Goal: Check status: Verify the current state of an ongoing process or item

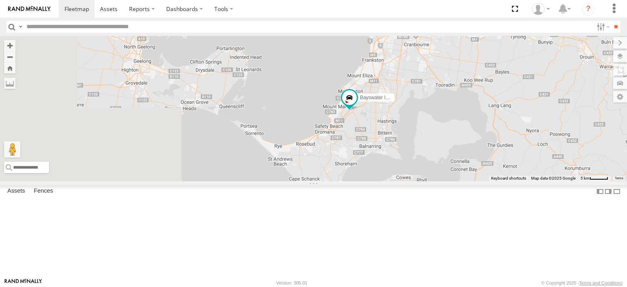
drag, startPoint x: 395, startPoint y: 211, endPoint x: 503, endPoint y: 181, distance: 112.6
click at [503, 181] on div "Bayswater Isuzu FRR LDV T60Max" at bounding box center [313, 108] width 627 height 145
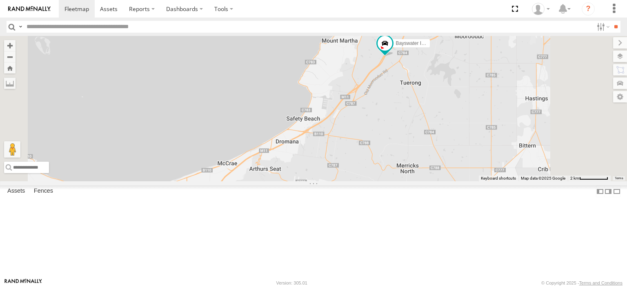
drag, startPoint x: 418, startPoint y: 138, endPoint x: 446, endPoint y: 187, distance: 56.3
click at [443, 181] on div "Bayswater Isuzu FRR LDV T60Max" at bounding box center [313, 108] width 627 height 145
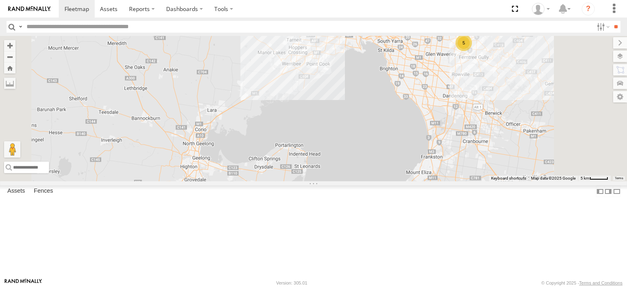
drag, startPoint x: 424, startPoint y: 249, endPoint x: 454, endPoint y: 86, distance: 165.9
click at [454, 86] on div "Bayswater Isuzu FRR LDV T60Max 5" at bounding box center [313, 108] width 627 height 145
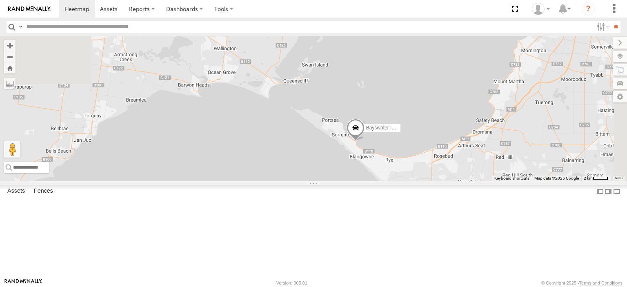
drag, startPoint x: 474, startPoint y: 68, endPoint x: 437, endPoint y: 276, distance: 211.4
click at [437, 181] on div "Bayswater Isuzu FRR LDV T60Max" at bounding box center [313, 108] width 627 height 145
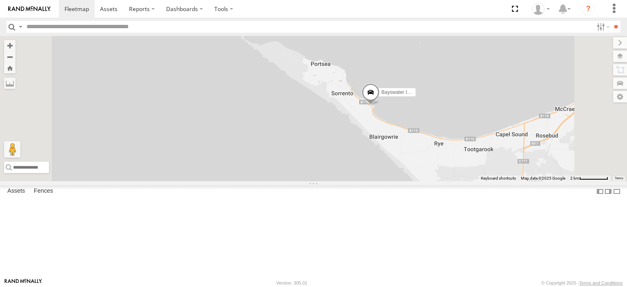
drag, startPoint x: 475, startPoint y: 151, endPoint x: 452, endPoint y: 199, distance: 52.9
click at [452, 181] on div "Bayswater Isuzu FRR LDV T60Max" at bounding box center [313, 108] width 627 height 145
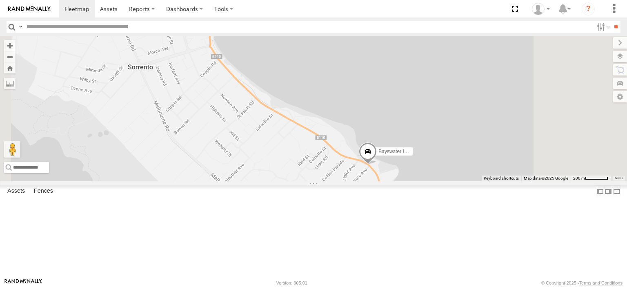
click at [377, 164] on span at bounding box center [368, 153] width 18 height 22
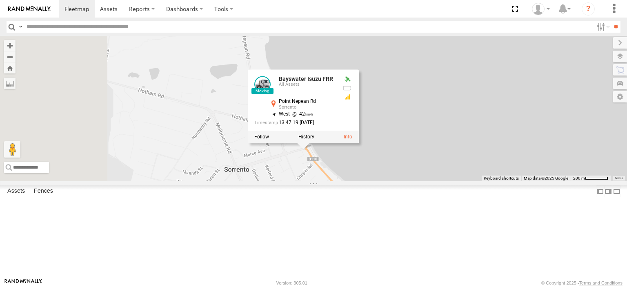
drag, startPoint x: 351, startPoint y: 195, endPoint x: 439, endPoint y: 288, distance: 128.5
click at [439, 286] on html at bounding box center [313, 143] width 627 height 287
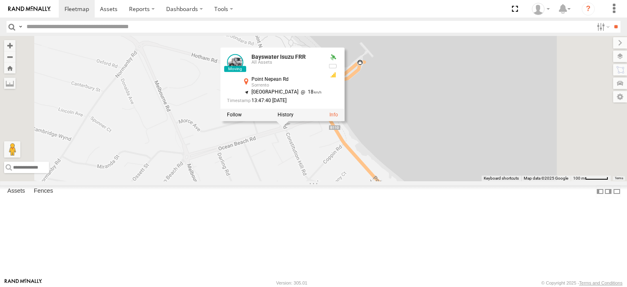
drag, startPoint x: 382, startPoint y: 211, endPoint x: 384, endPoint y: 216, distance: 5.5
click at [384, 181] on div "Bayswater Isuzu FRR LDV T60Max Bayswater Isuzu FRR All Assets Point Nepean Rd S…" at bounding box center [313, 108] width 627 height 145
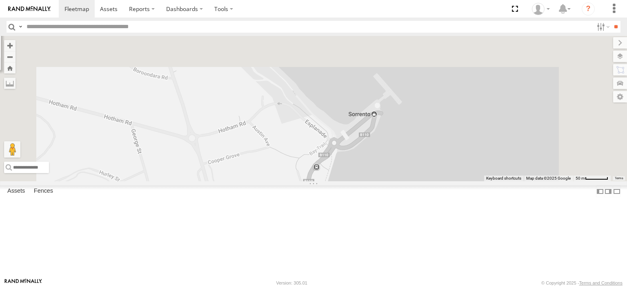
drag, startPoint x: 345, startPoint y: 81, endPoint x: 371, endPoint y: 247, distance: 167.7
click at [371, 181] on div "Bayswater Isuzu FRR LDV T60Max Bayswater Isuzu FRR All Assets Point Nepean Rd S…" at bounding box center [313, 108] width 627 height 145
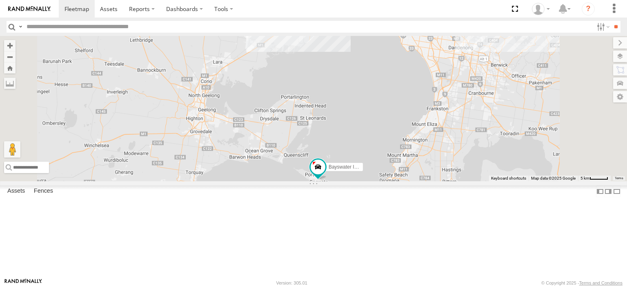
drag, startPoint x: 386, startPoint y: 254, endPoint x: 408, endPoint y: 127, distance: 128.8
click at [408, 127] on div "Bayswater Isuzu FRR LDV T60Max 5" at bounding box center [313, 108] width 627 height 145
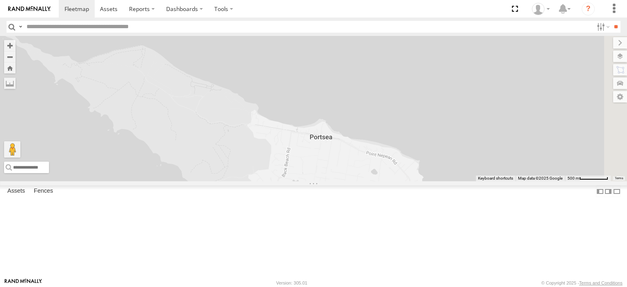
drag, startPoint x: 544, startPoint y: 200, endPoint x: 406, endPoint y: 140, distance: 150.0
click at [406, 140] on div "Bayswater Isuzu FRR LDV T60Max" at bounding box center [313, 108] width 627 height 145
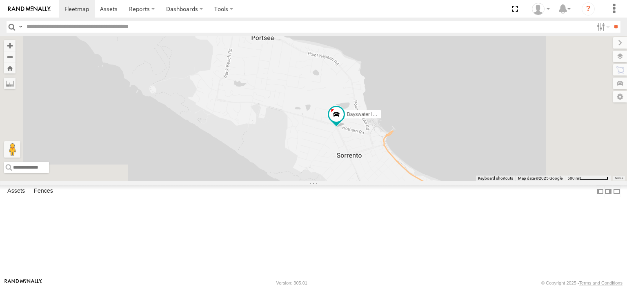
drag, startPoint x: 502, startPoint y: 204, endPoint x: 426, endPoint y: 96, distance: 131.8
click at [426, 96] on div "Bayswater Isuzu FRR LDV T60Max" at bounding box center [313, 108] width 627 height 145
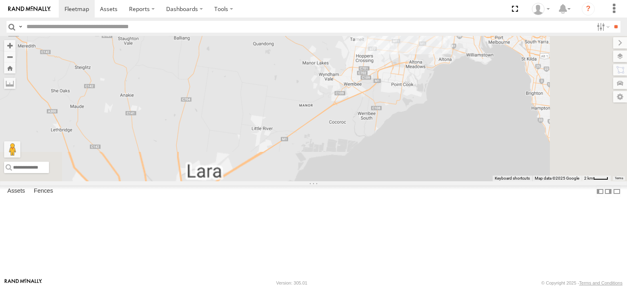
drag, startPoint x: 489, startPoint y: 253, endPoint x: 418, endPoint y: 62, distance: 203.2
click at [414, 57] on div "Bayswater Isuzu FRR LDV T60Max" at bounding box center [313, 108] width 627 height 145
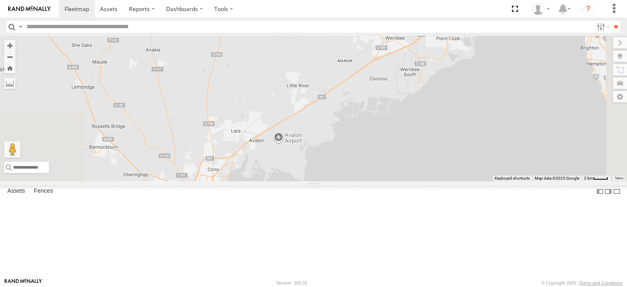
drag, startPoint x: 357, startPoint y: 188, endPoint x: 520, endPoint y: 57, distance: 209.0
click at [520, 57] on div "Bayswater Isuzu FRR LDV T60Max" at bounding box center [313, 108] width 627 height 145
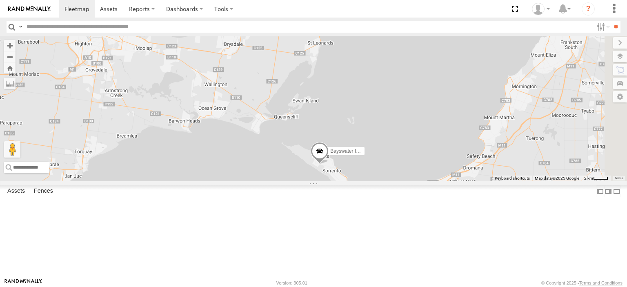
drag, startPoint x: 552, startPoint y: 176, endPoint x: 373, endPoint y: 105, distance: 192.0
click at [287, 99] on div "Bayswater Isuzu FRR LDV T60Max" at bounding box center [313, 108] width 627 height 145
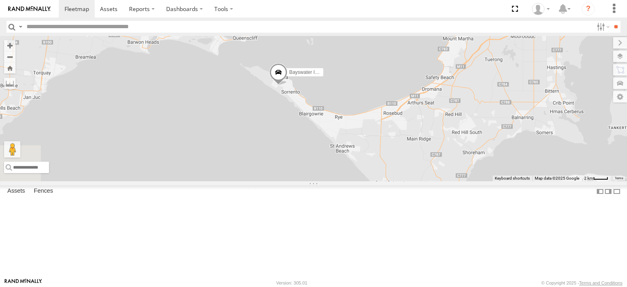
drag, startPoint x: 478, startPoint y: 93, endPoint x: 511, endPoint y: 68, distance: 41.1
click at [511, 68] on div "Bayswater Isuzu FRR LDV T60Max" at bounding box center [313, 108] width 627 height 145
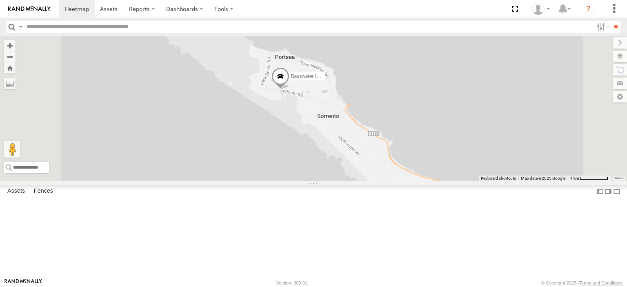
drag, startPoint x: 393, startPoint y: 100, endPoint x: 387, endPoint y: 142, distance: 41.6
click at [387, 142] on div "Bayswater Isuzu FRR LDV T60Max" at bounding box center [313, 108] width 627 height 145
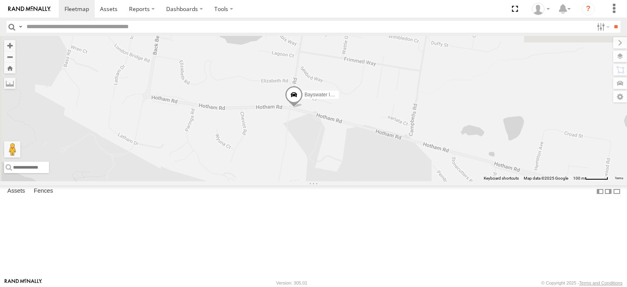
drag, startPoint x: 411, startPoint y: 144, endPoint x: 399, endPoint y: 133, distance: 16.2
click at [407, 120] on div "Bayswater Isuzu FRR LDV T60Max" at bounding box center [313, 108] width 627 height 145
click at [303, 104] on span at bounding box center [294, 93] width 18 height 22
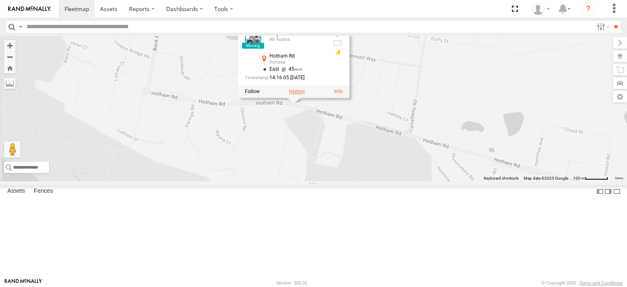
click at [305, 94] on label at bounding box center [297, 92] width 16 height 6
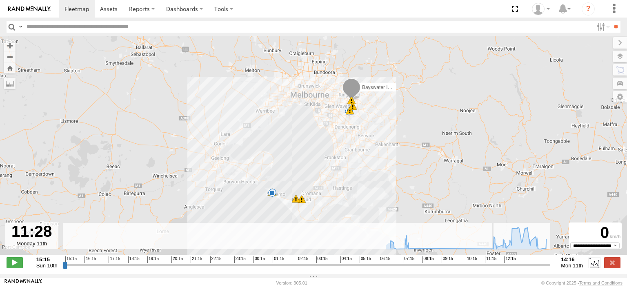
drag, startPoint x: 65, startPoint y: 270, endPoint x: 490, endPoint y: 274, distance: 424.5
click at [490, 269] on input "range" at bounding box center [307, 265] width 488 height 8
click at [21, 266] on span at bounding box center [15, 262] width 16 height 11
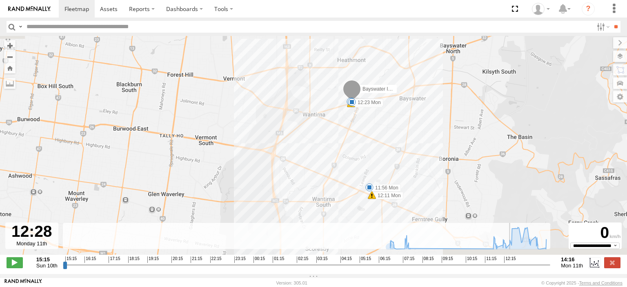
drag, startPoint x: 426, startPoint y: 138, endPoint x: 438, endPoint y: 122, distance: 21.0
click at [438, 122] on div "Bayswater Isuzu FRR 06:55 Mon 07:39 Mon 12:11 Mon 13:28 Mon 13:32 Mon 13:54 Mon…" at bounding box center [313, 149] width 627 height 227
click at [441, 111] on div "Bayswater Isuzu FRR 06:55 Mon 07:39 Mon 12:11 Mon 13:28 Mon 13:32 Mon 13:54 Mon…" at bounding box center [313, 149] width 627 height 227
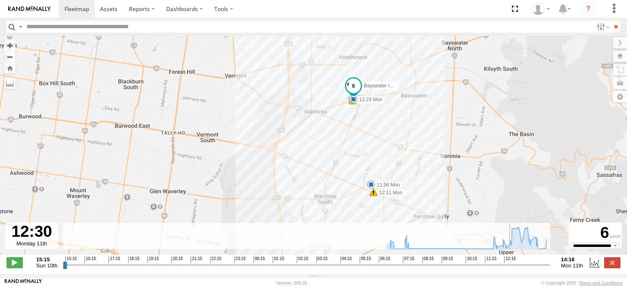
click at [372, 189] on span at bounding box center [371, 184] width 8 height 8
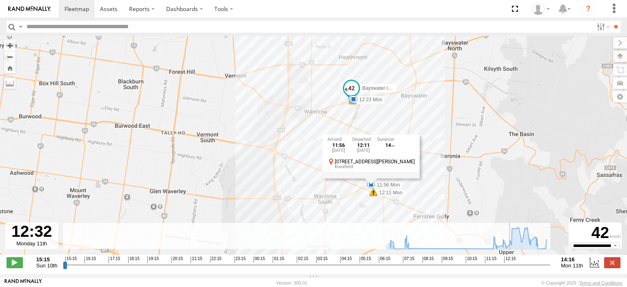
click at [464, 175] on div "Bayswater Isuzu FRR 06:55 Mon 07:39 Mon 12:11 Mon 13:28 Mon 13:32 Mon 13:54 Mon…" at bounding box center [313, 149] width 627 height 227
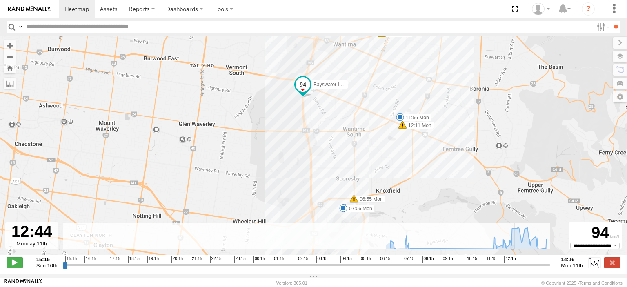
drag, startPoint x: 462, startPoint y: 191, endPoint x: 486, endPoint y: 96, distance: 97.9
click at [486, 96] on div "Bayswater Isuzu FRR 06:55 Mon 07:39 Mon 12:11 Mon 13:28 Mon 13:32 Mon 13:54 Mon…" at bounding box center [313, 149] width 627 height 227
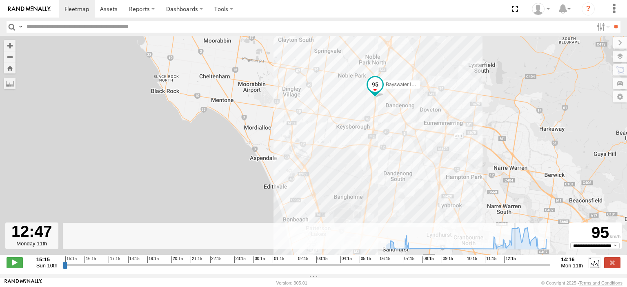
drag, startPoint x: 455, startPoint y: 168, endPoint x: 451, endPoint y: 80, distance: 88.3
click at [451, 80] on div "Bayswater Isuzu FRR 06:55 Mon 07:39 Mon 12:11 Mon 13:28 Mon 13:32 Mon 13:54 Mon…" at bounding box center [313, 149] width 627 height 227
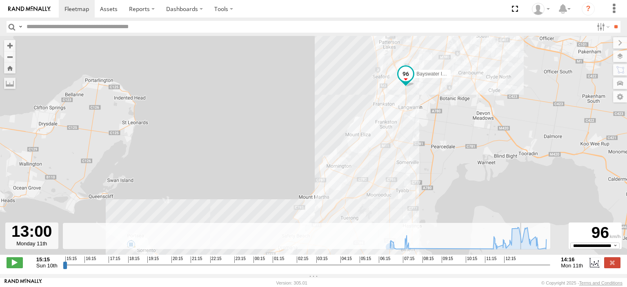
drag, startPoint x: 435, startPoint y: 186, endPoint x: 458, endPoint y: 74, distance: 113.7
click at [458, 74] on div "Bayswater Isuzu FRR 06:55 Mon 07:39 Mon 12:11 Mon 13:28 Mon 13:32 Mon 13:54 Mon…" at bounding box center [313, 149] width 627 height 227
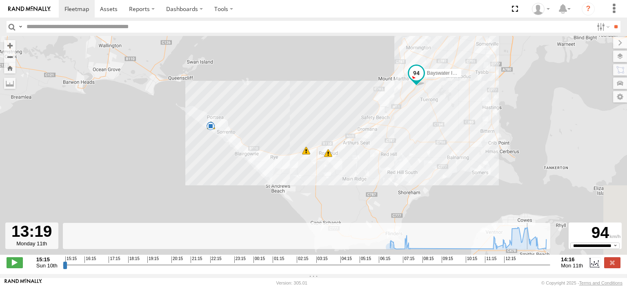
drag, startPoint x: 389, startPoint y: 192, endPoint x: 468, endPoint y: 73, distance: 142.7
click at [468, 73] on div "Bayswater Isuzu FRR 06:55 Mon 07:39 Mon 12:11 Mon 13:28 Mon 13:32 Mon 13:54 Mon…" at bounding box center [313, 149] width 627 height 227
click at [328, 156] on span at bounding box center [328, 153] width 8 height 8
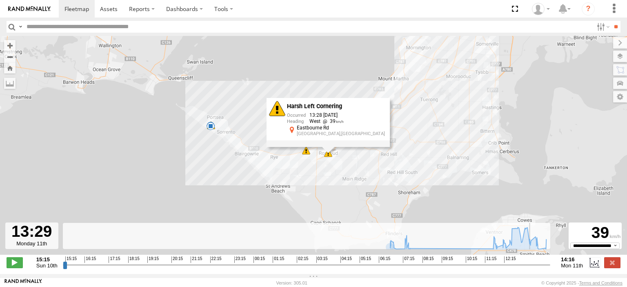
click at [307, 155] on span at bounding box center [306, 151] width 8 height 8
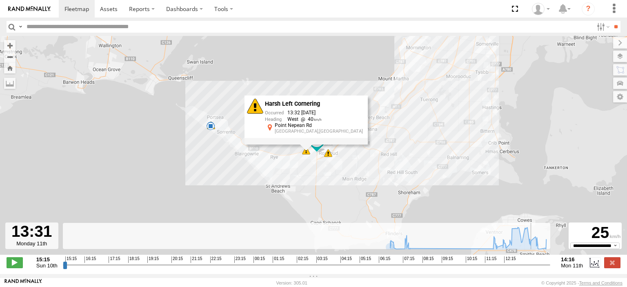
click at [404, 169] on div "Bayswater Isuzu FRR 06:55 Mon 07:39 Mon 12:11 Mon 13:28 Mon 13:32 Mon 13:54 Mon…" at bounding box center [313, 149] width 627 height 227
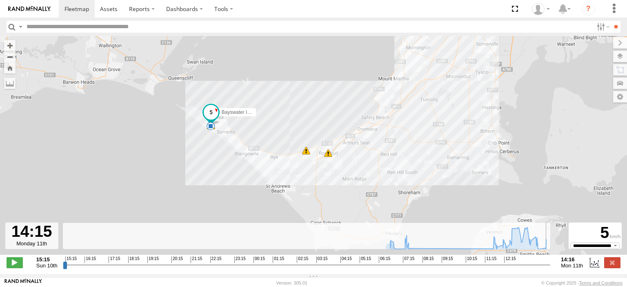
type input "**********"
click at [613, 266] on label at bounding box center [612, 262] width 16 height 11
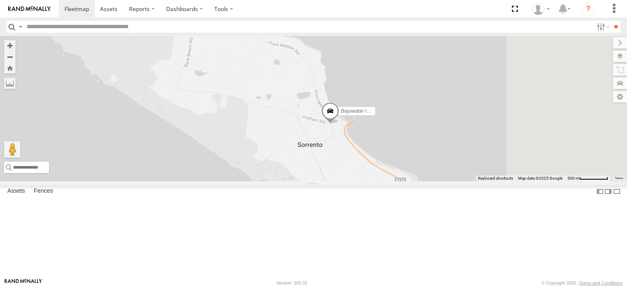
drag, startPoint x: 478, startPoint y: 226, endPoint x: 380, endPoint y: 138, distance: 131.5
click at [380, 138] on div "Bayswater Isuzu FRR" at bounding box center [313, 108] width 627 height 145
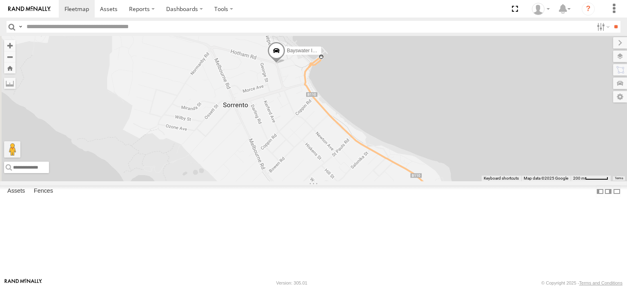
click at [285, 64] on span at bounding box center [276, 53] width 18 height 22
click at [391, 135] on div "Bayswater Isuzu FRR Bayswater Isuzu FRR All Assets Hotham Rd Sorrento -38.33674…" at bounding box center [313, 108] width 627 height 145
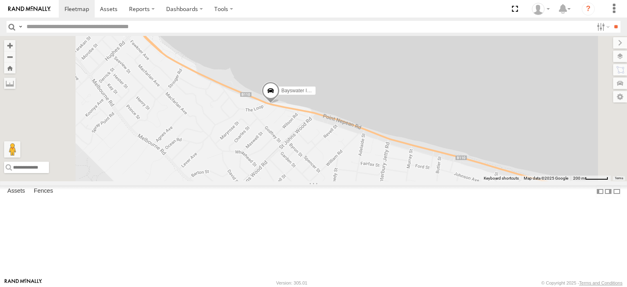
click at [280, 104] on span at bounding box center [271, 93] width 18 height 22
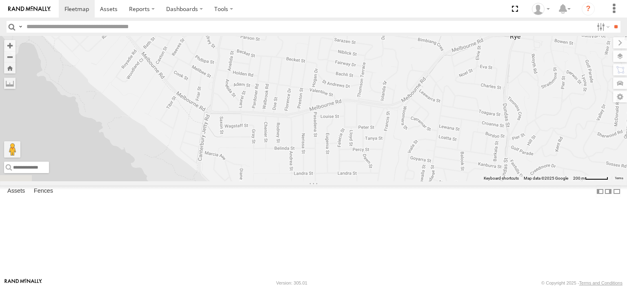
drag, startPoint x: 432, startPoint y: 222, endPoint x: 270, endPoint y: -13, distance: 285.5
click at [270, 0] on html at bounding box center [313, 143] width 627 height 287
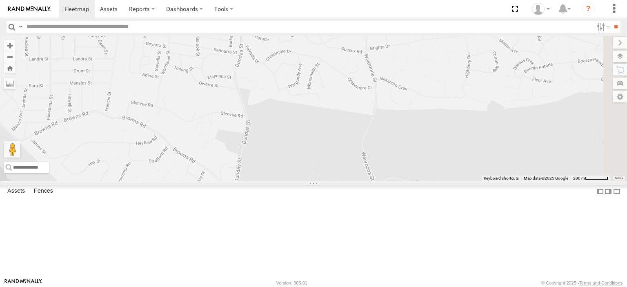
drag, startPoint x: 511, startPoint y: 153, endPoint x: 310, endPoint y: 62, distance: 220.6
click at [310, 62] on div "Bayswater Isuzu FRR Bayswater Isuzu FRR All Assets Point Nepean Rd Blairgowrie …" at bounding box center [313, 108] width 627 height 145
